Goal: Book appointment/travel/reservation

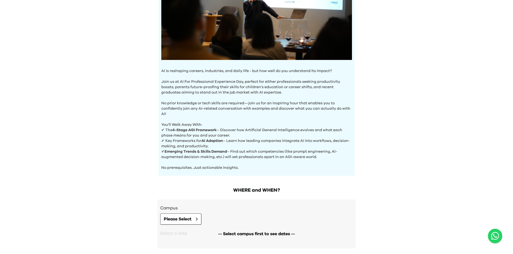
scroll to position [114, 0]
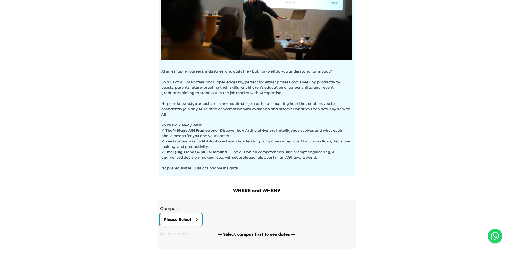
click at [195, 218] on button "Please Select" at bounding box center [180, 219] width 41 height 11
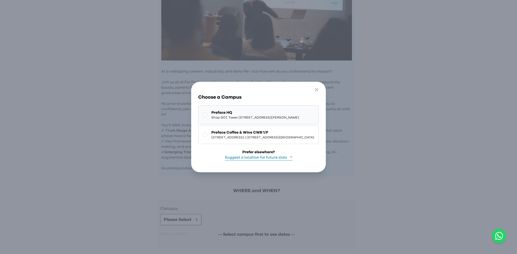
click at [203, 113] on rect at bounding box center [205, 115] width 4 height 4
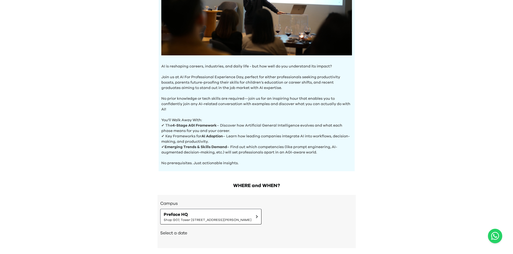
scroll to position [118, 0]
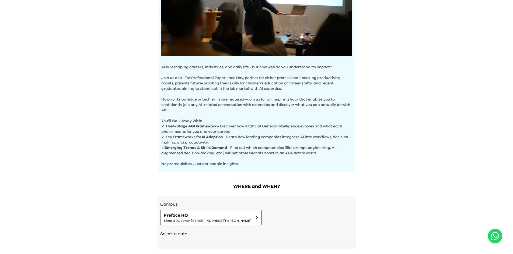
click at [185, 234] on h2 "Select a date" at bounding box center [256, 234] width 193 height 6
click at [189, 216] on span "Preface HQ" at bounding box center [208, 215] width 88 height 6
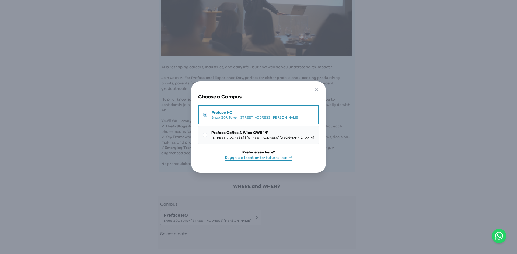
click at [211, 136] on span "1/F, The Sharp, 11 Sharp Street East, Causeway Bay | 銅鑼灣霎東街11號The Sharp 1樓" at bounding box center [262, 138] width 103 height 4
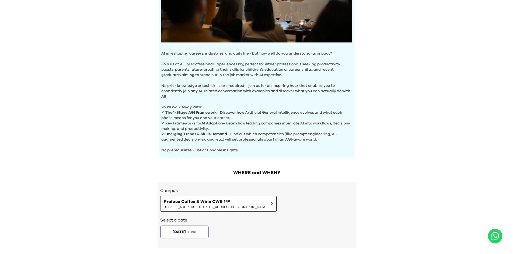
scroll to position [131, 0]
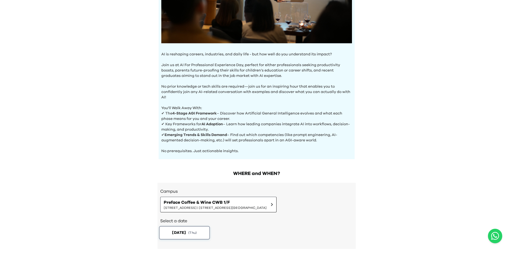
click at [190, 233] on button "2025-09-18 ( Thu )" at bounding box center [184, 232] width 51 height 13
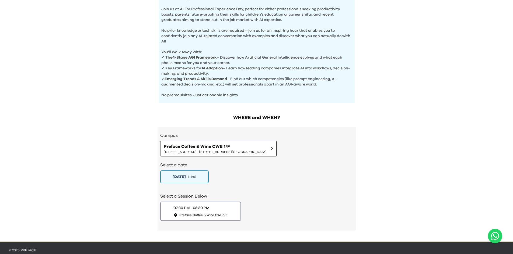
scroll to position [196, 0]
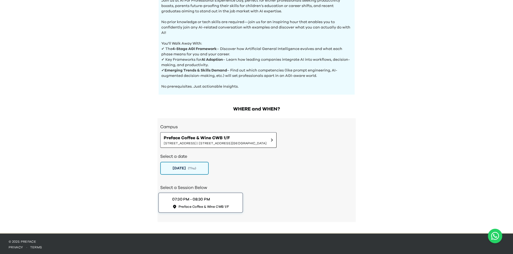
click at [211, 204] on span "Preface Coffee & Wine CWB 1/F" at bounding box center [203, 206] width 51 height 5
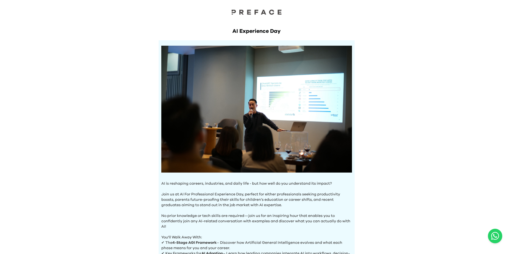
scroll to position [0, 0]
